Goal: Transaction & Acquisition: Raise a Claim

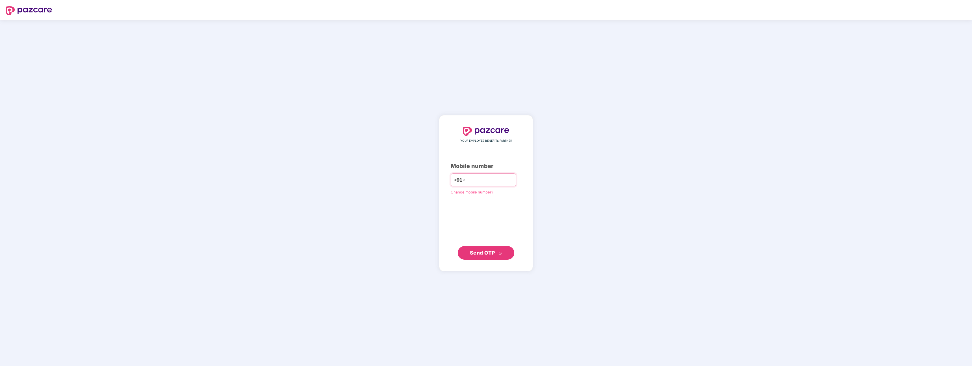
click at [477, 177] on input "number" at bounding box center [490, 179] width 46 height 9
type input "**********"
click at [496, 253] on span "Send OTP" at bounding box center [486, 253] width 33 height 8
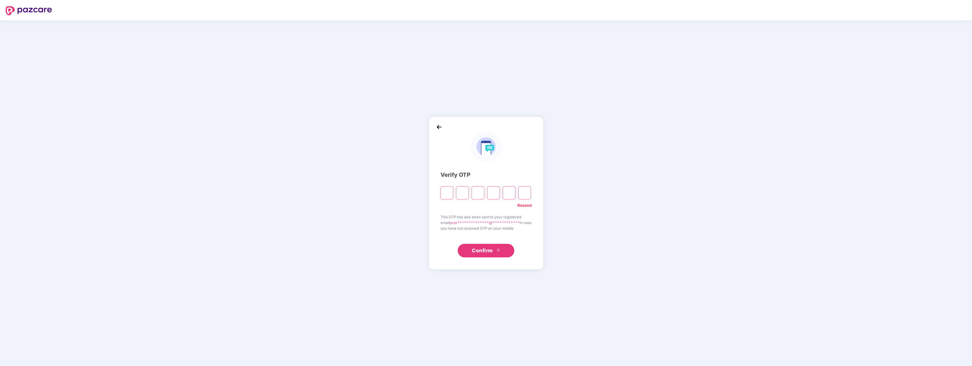
click at [443, 194] on input "Please enter verification code. Digit 1" at bounding box center [447, 192] width 13 height 13
paste input "*"
type input "*"
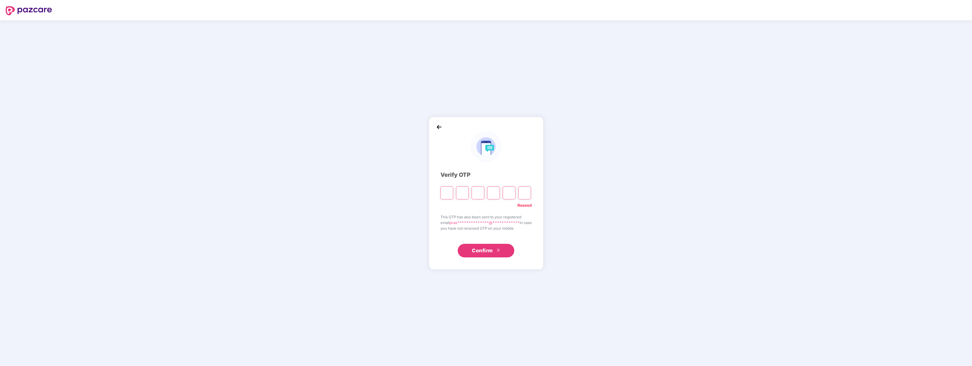
type input "*"
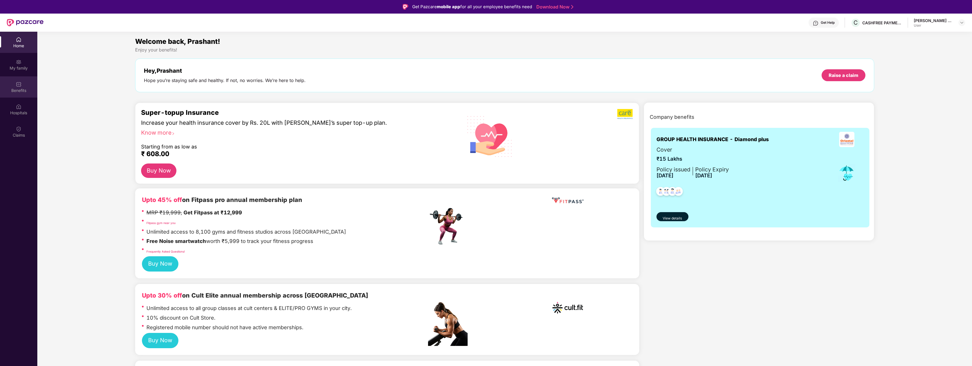
click at [16, 84] on img at bounding box center [19, 84] width 6 height 6
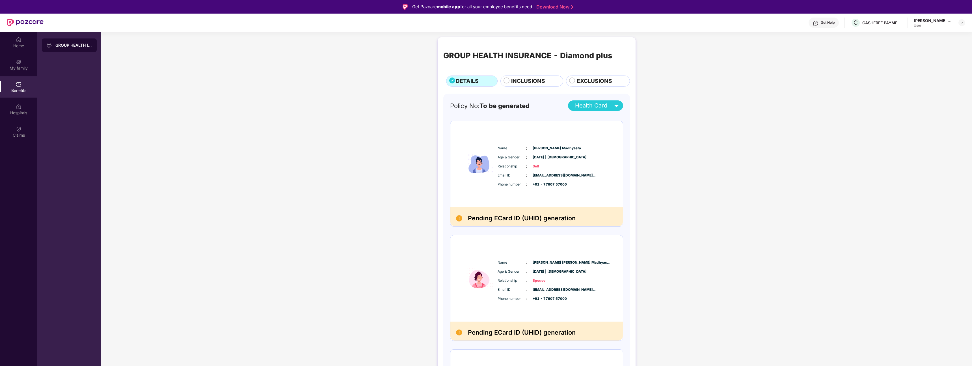
click at [500, 220] on h2 "Pending ECard ID (UHID) generation" at bounding box center [522, 218] width 108 height 10
click at [57, 45] on div "GROUP HEALTH INSURANCE - Diamond plus" at bounding box center [73, 45] width 37 height 6
click at [22, 128] on div "Claims" at bounding box center [18, 131] width 37 height 21
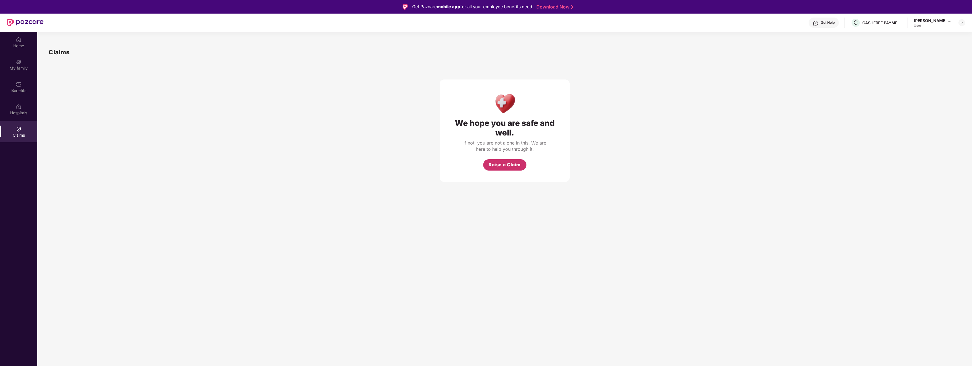
click at [509, 166] on span "Raise a Claim" at bounding box center [505, 164] width 32 height 7
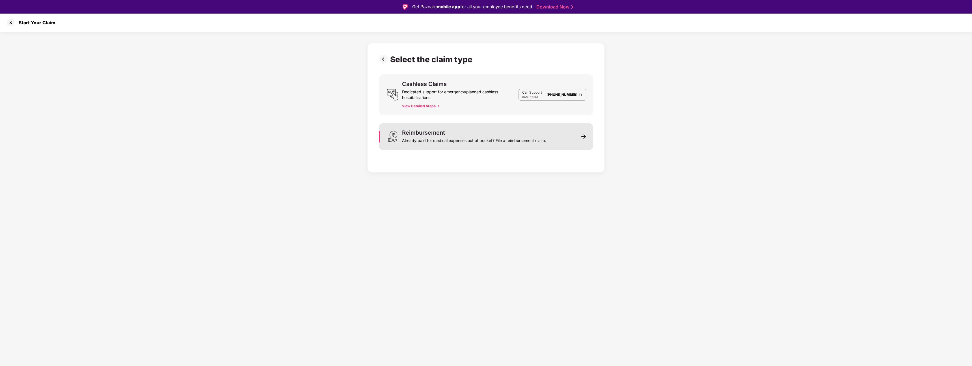
click at [476, 141] on div "Already paid for medical expenses out of pocket? File a reimbursement claim." at bounding box center [474, 139] width 144 height 8
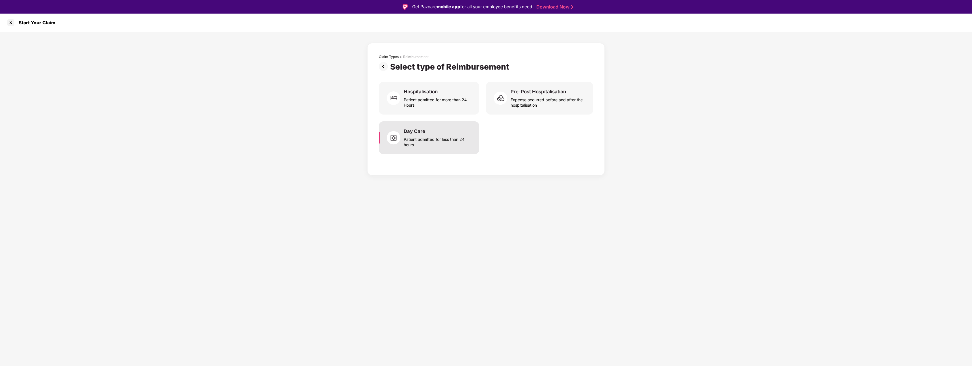
click at [432, 141] on div "Patient admitted for less than 24 hours" at bounding box center [438, 140] width 69 height 13
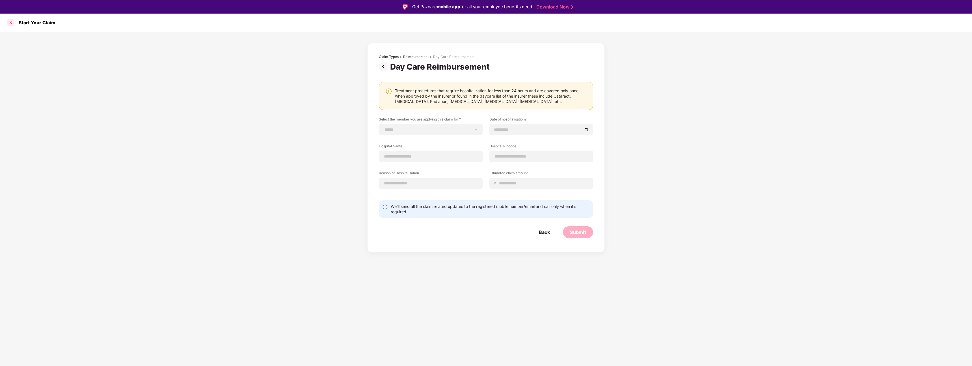
click at [10, 25] on div at bounding box center [10, 22] width 9 height 9
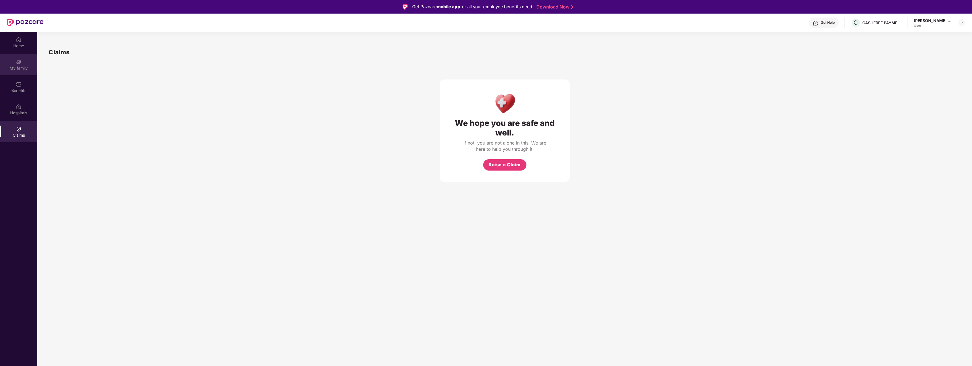
click at [21, 71] on div "My family" at bounding box center [18, 64] width 37 height 21
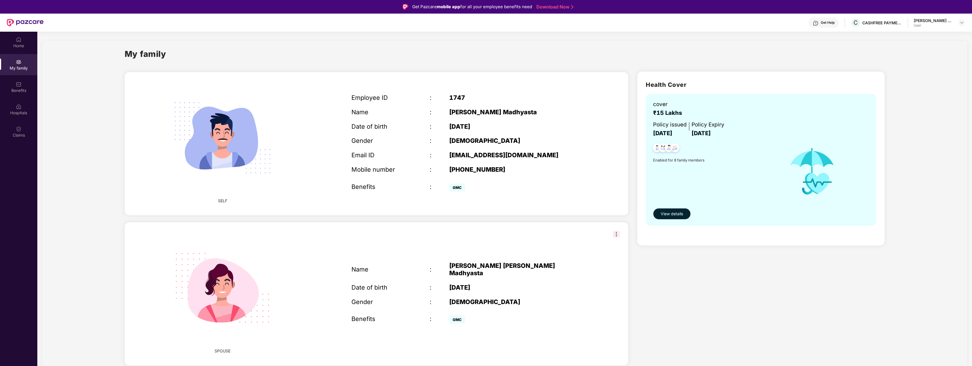
click at [668, 213] on span "View details" at bounding box center [672, 214] width 22 height 6
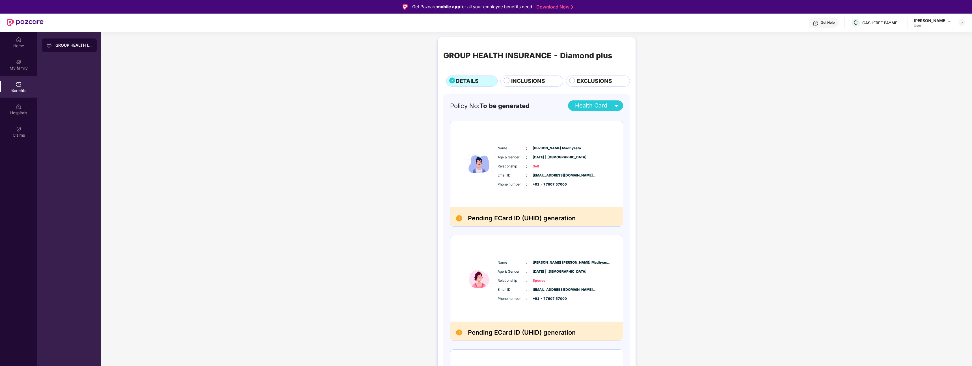
click at [586, 135] on div "Name : [PERSON_NAME] Madhyasta Age & Gender : [DATE] | [DEMOGRAPHIC_DATA] Relat…" at bounding box center [536, 164] width 172 height 86
click at [561, 173] on span "[EMAIL_ADDRESS][DOMAIN_NAME]..." at bounding box center [547, 175] width 28 height 5
click at [515, 83] on span "INCLUSIONS" at bounding box center [528, 81] width 34 height 8
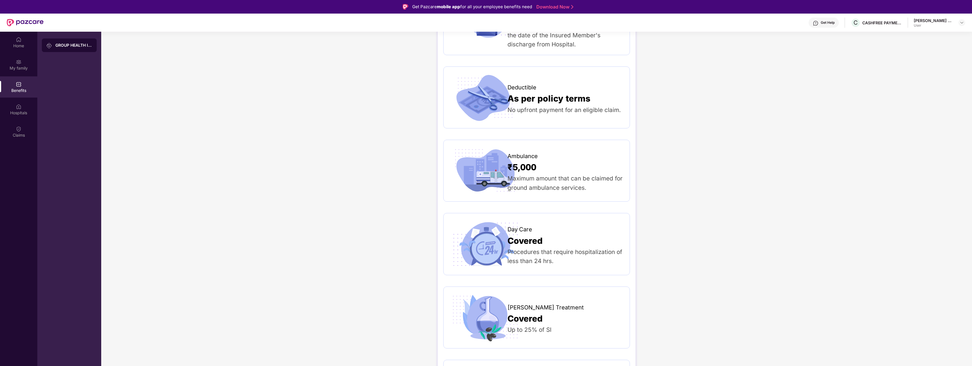
scroll to position [597, 0]
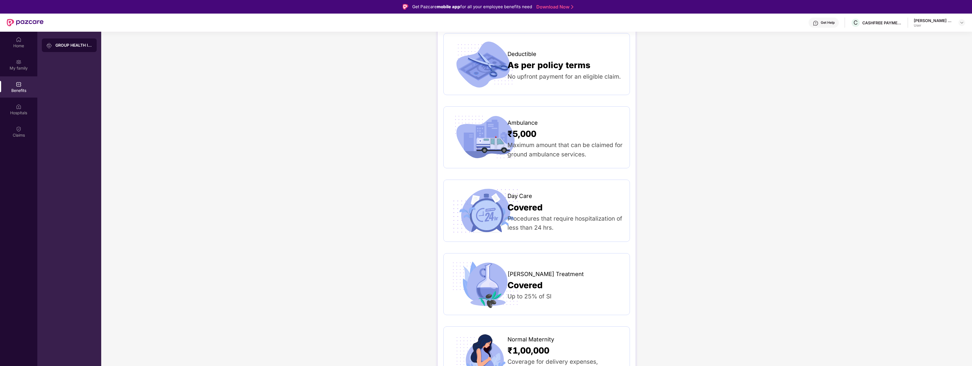
click at [522, 214] on div "Procedures that require hospitalization of less than 24 hrs." at bounding box center [566, 223] width 116 height 18
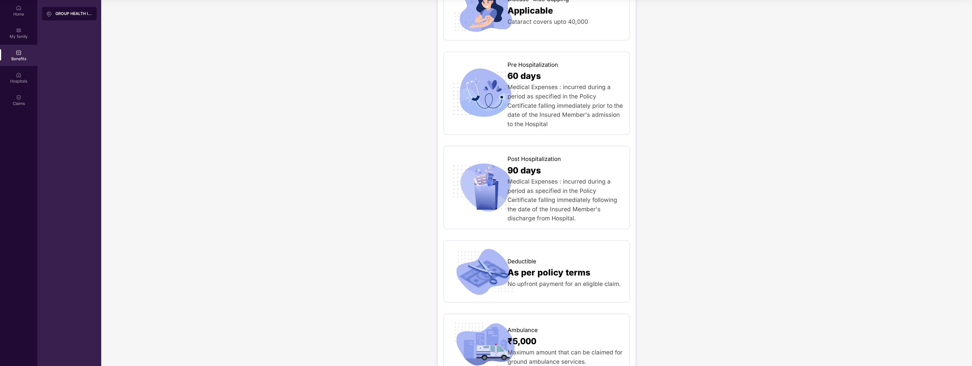
scroll to position [0, 0]
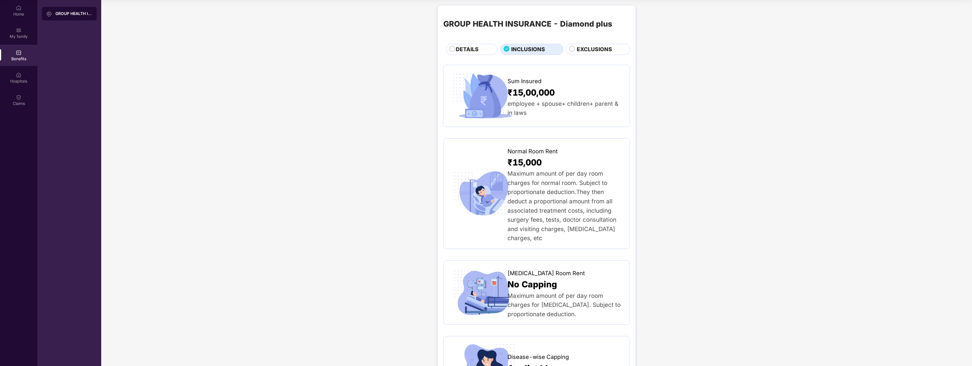
click at [588, 49] on span "EXCLUSIONS" at bounding box center [594, 49] width 35 height 8
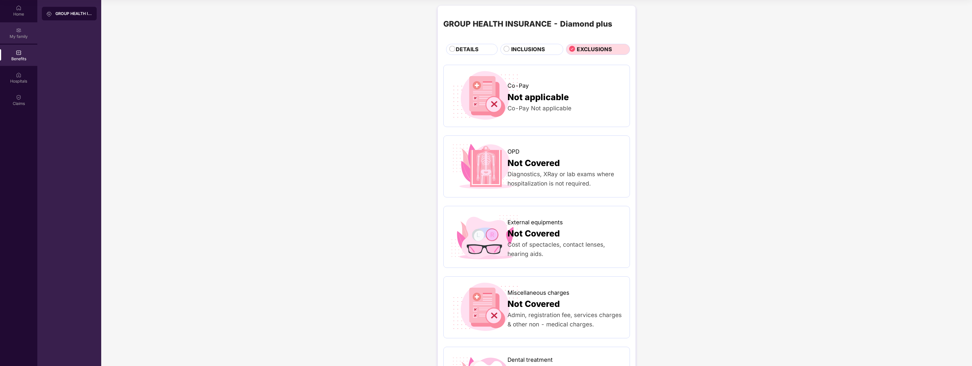
click at [18, 39] on div "My family" at bounding box center [18, 37] width 37 height 6
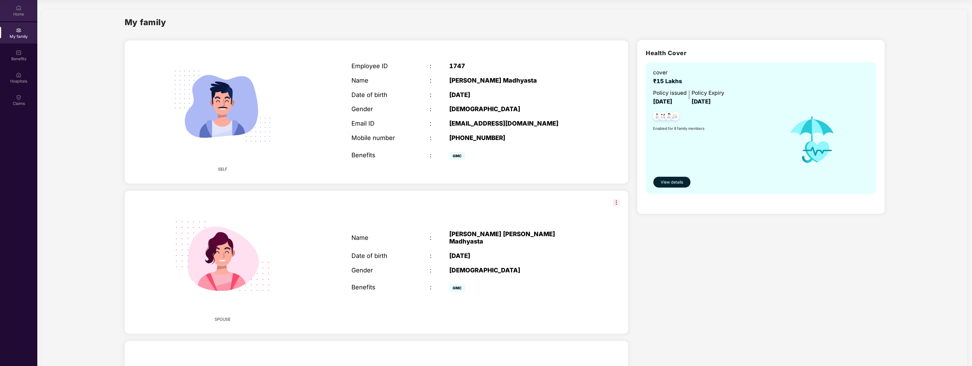
click at [20, 14] on div "Home" at bounding box center [18, 14] width 37 height 6
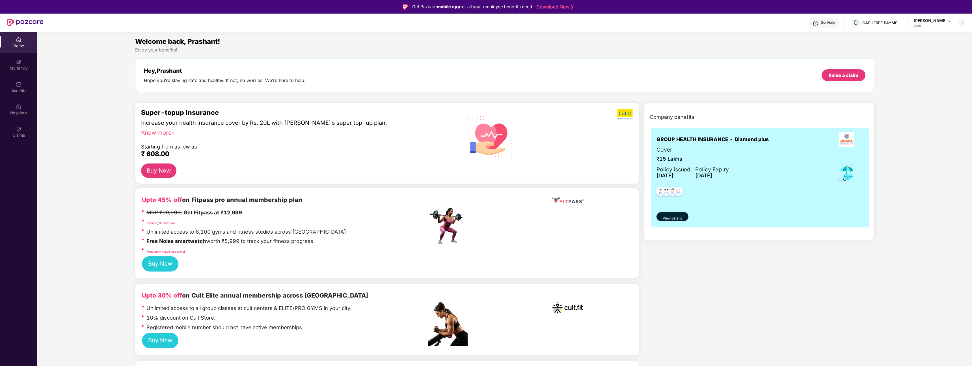
click at [925, 23] on div "User" at bounding box center [934, 25] width 40 height 5
click at [829, 23] on div "Get Help" at bounding box center [828, 22] width 14 height 5
click at [673, 60] on div "Hey, [PERSON_NAME] Hope you’re staying safe and healthy. If not, no worries. We…" at bounding box center [504, 76] width 739 height 34
click at [861, 27] on div "C CASHFREE PAYMENTS INDIA PVT. LTD." at bounding box center [876, 23] width 51 height 10
click at [822, 26] on div "Get Help" at bounding box center [824, 23] width 30 height 10
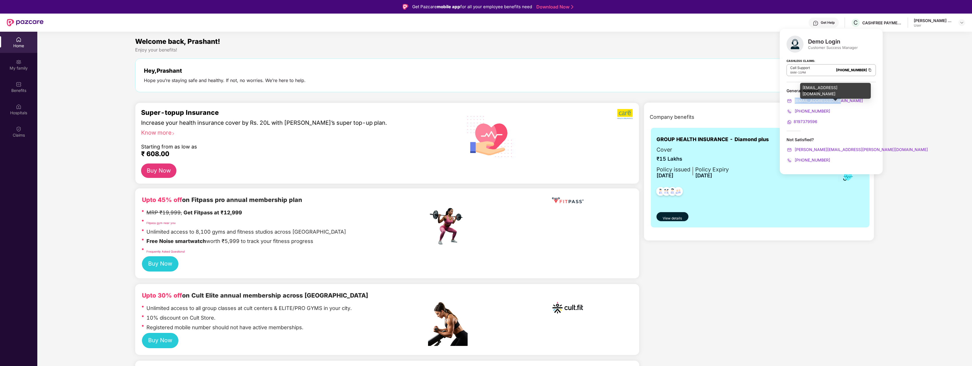
drag, startPoint x: 841, startPoint y: 101, endPoint x: 794, endPoint y: 102, distance: 46.7
click at [794, 102] on div "[EMAIL_ADDRESS][DOMAIN_NAME]" at bounding box center [831, 101] width 89 height 6
copy span "[EMAIL_ADDRESS][DOMAIN_NAME]"
click at [26, 67] on div "My family" at bounding box center [18, 68] width 37 height 6
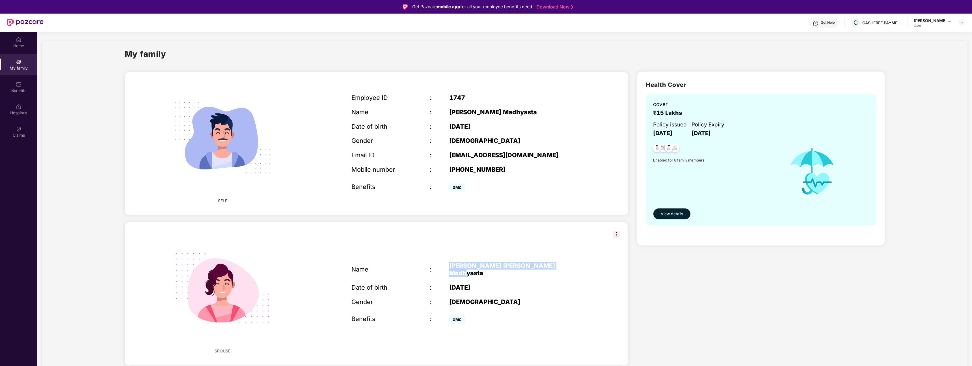
drag, startPoint x: 449, startPoint y: 270, endPoint x: 564, endPoint y: 270, distance: 115.1
click at [564, 270] on div "[PERSON_NAME] [PERSON_NAME] Madhyasta" at bounding box center [517, 269] width 137 height 15
copy div "[PERSON_NAME] [PERSON_NAME] Madhyasta"
